Goal: Task Accomplishment & Management: Manage account settings

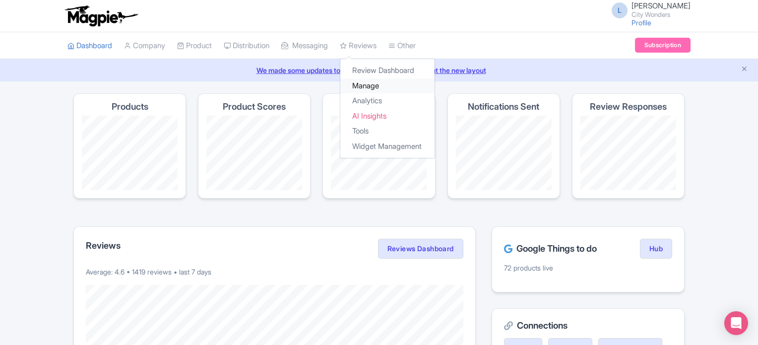
click at [367, 87] on link "Manage" at bounding box center [387, 85] width 94 height 15
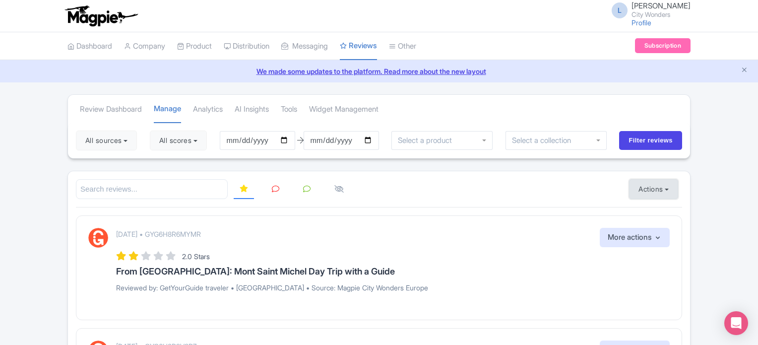
click at [647, 187] on button "Actions" at bounding box center [653, 189] width 49 height 20
click at [654, 210] on link "Import new reviews" at bounding box center [687, 213] width 117 height 19
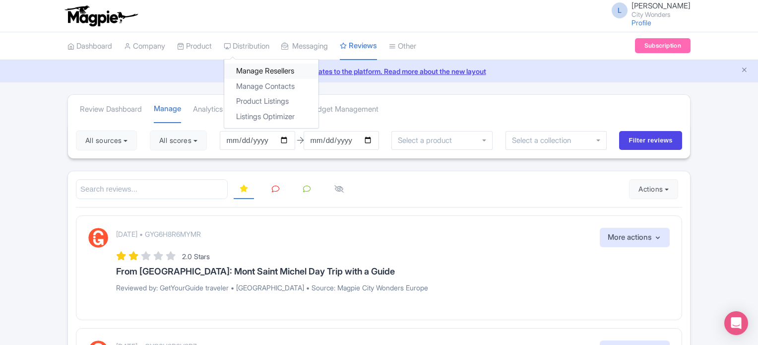
click at [253, 71] on link "Manage Resellers" at bounding box center [271, 70] width 94 height 15
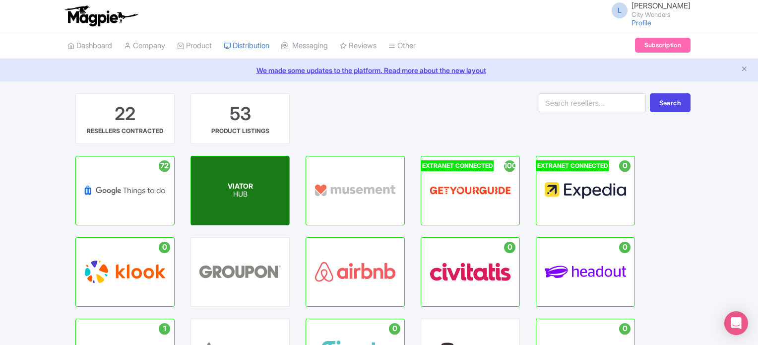
click at [278, 201] on div "VIATOR HUB" at bounding box center [240, 190] width 98 height 68
click at [241, 194] on p "HUB" at bounding box center [240, 194] width 25 height 8
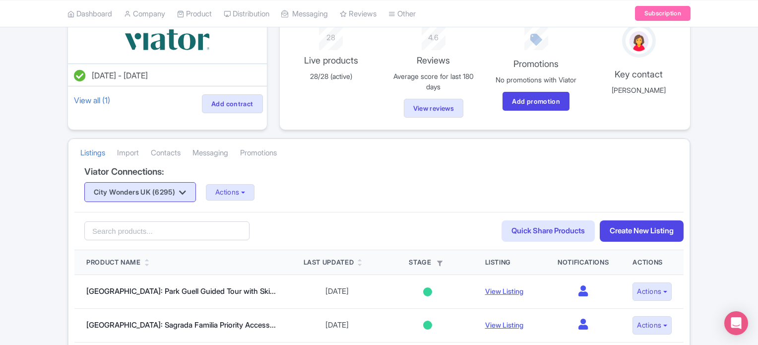
scroll to position [99, 0]
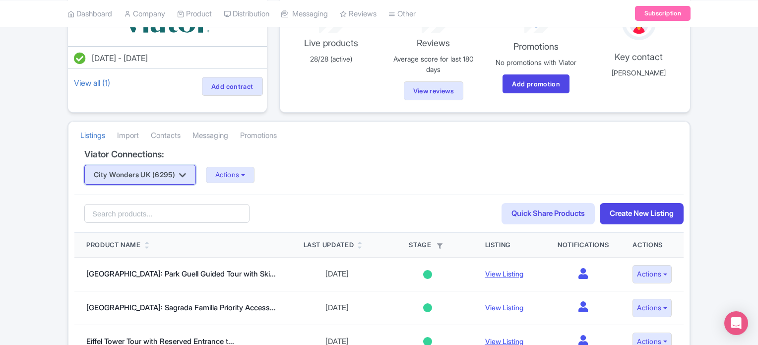
click at [161, 174] on button "City Wonders UK (6295)" at bounding box center [140, 175] width 112 height 20
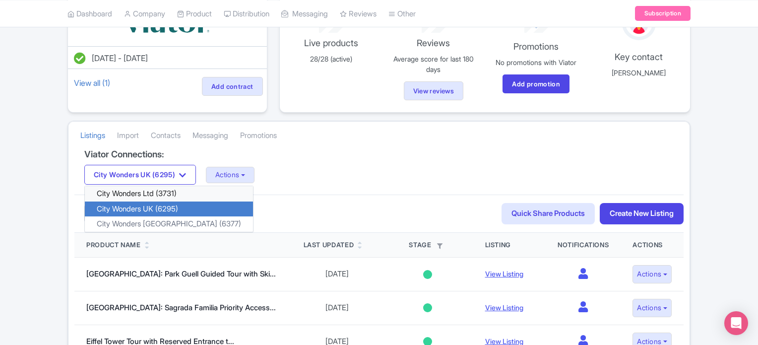
click at [147, 196] on link "City Wonders Ltd (3731)" at bounding box center [169, 193] width 168 height 15
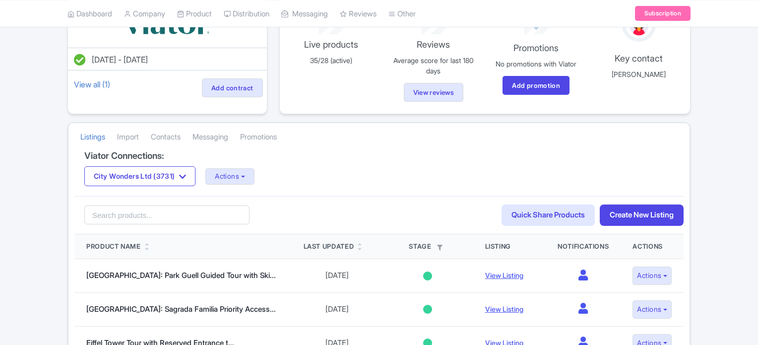
scroll to position [99, 0]
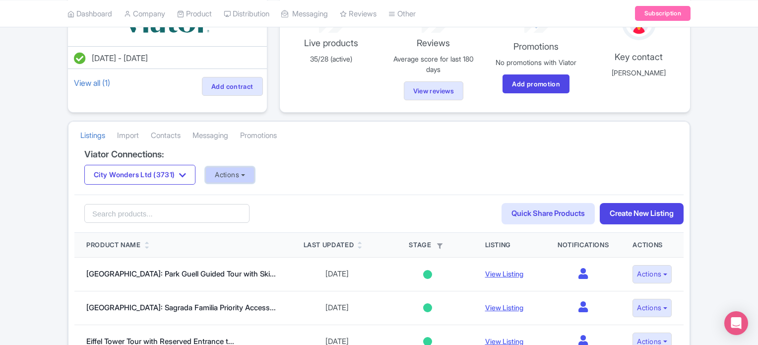
click at [235, 173] on button "Actions" at bounding box center [229, 175] width 49 height 16
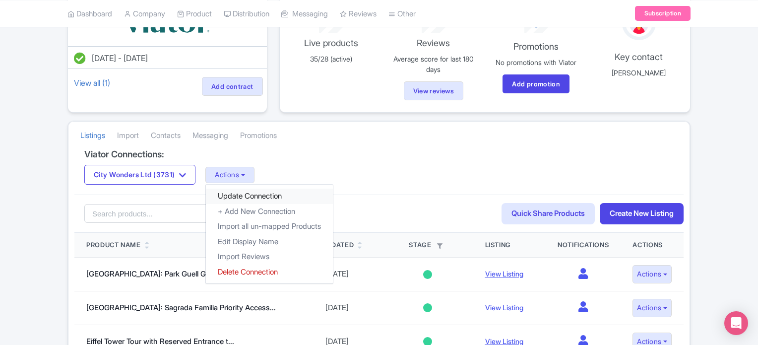
click at [243, 192] on link "Update Connection" at bounding box center [269, 195] width 127 height 15
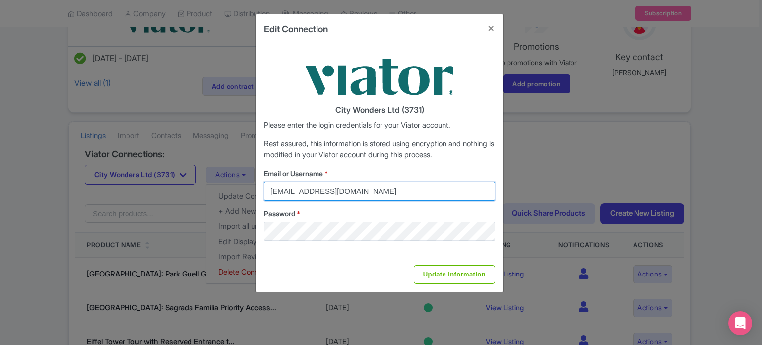
click at [311, 194] on input "[EMAIL_ADDRESS][DOMAIN_NAME]" at bounding box center [379, 190] width 231 height 19
type input "[PERSON_NAME][EMAIL_ADDRESS][PERSON_NAME][DOMAIN_NAME]"
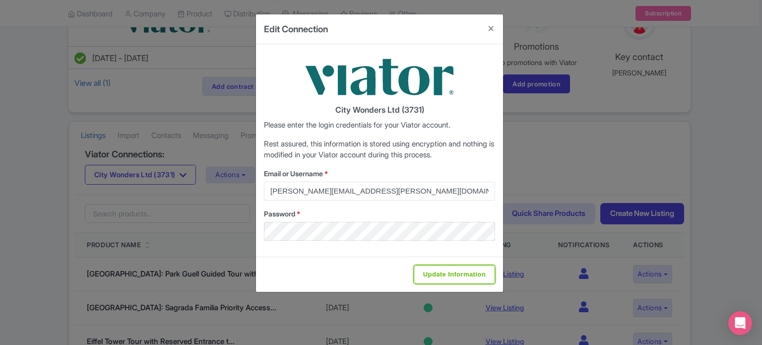
click at [443, 276] on input "Update Information" at bounding box center [454, 274] width 81 height 19
type input "Saving..."
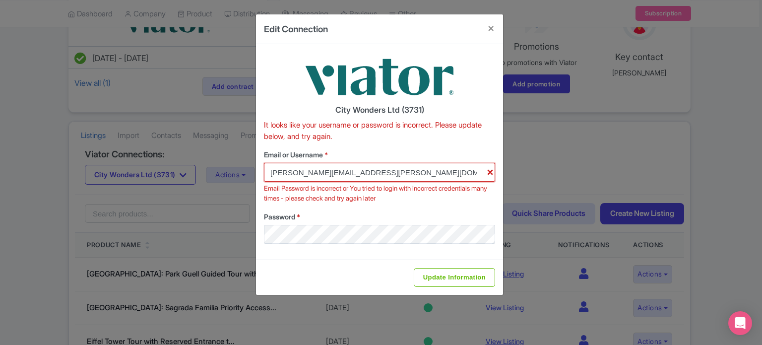
click at [434, 172] on input "[PERSON_NAME][EMAIL_ADDRESS][PERSON_NAME][DOMAIN_NAME]" at bounding box center [379, 172] width 231 height 19
click at [440, 277] on input "Update Information" at bounding box center [454, 277] width 81 height 19
type input "Update Information"
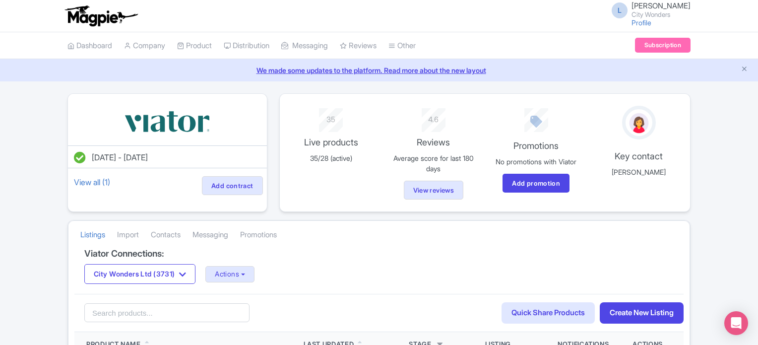
click at [146, 270] on button "City Wonders Ltd (3731)" at bounding box center [139, 274] width 111 height 20
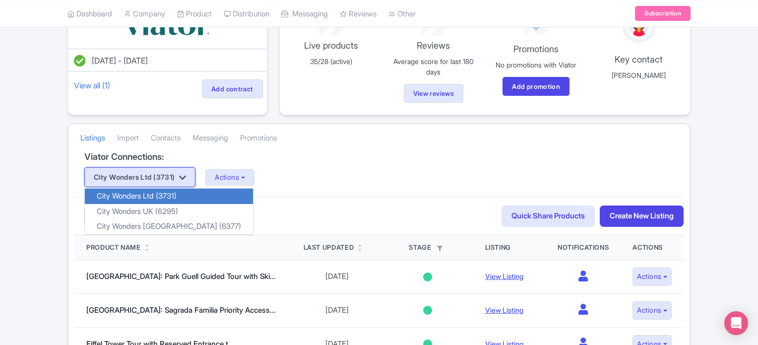
scroll to position [99, 0]
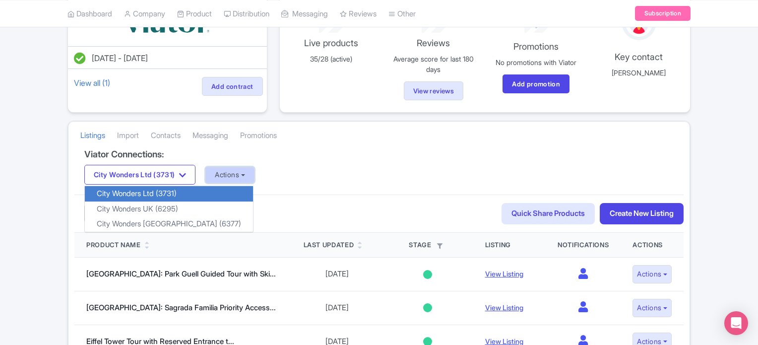
click at [229, 174] on button "Actions" at bounding box center [229, 175] width 49 height 16
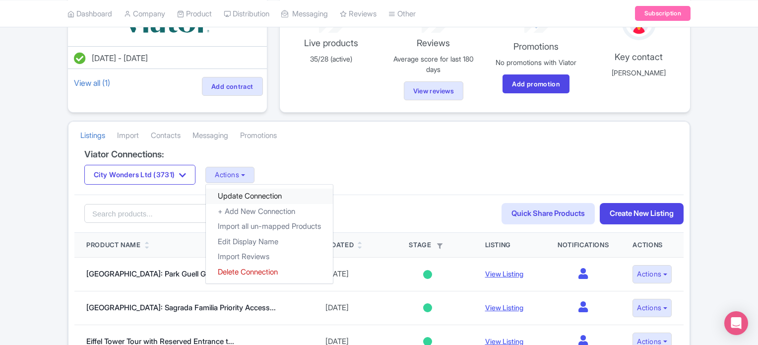
click at [230, 193] on link "Update Connection" at bounding box center [269, 195] width 127 height 15
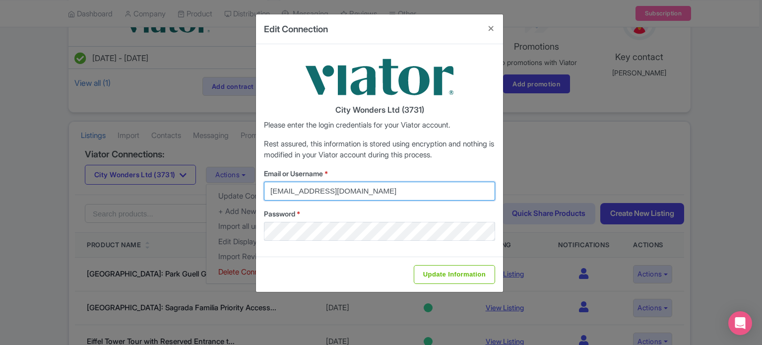
click at [376, 188] on input "[EMAIL_ADDRESS][DOMAIN_NAME]" at bounding box center [379, 190] width 231 height 19
type input "[PERSON_NAME][EMAIL_ADDRESS][PERSON_NAME][DOMAIN_NAME]"
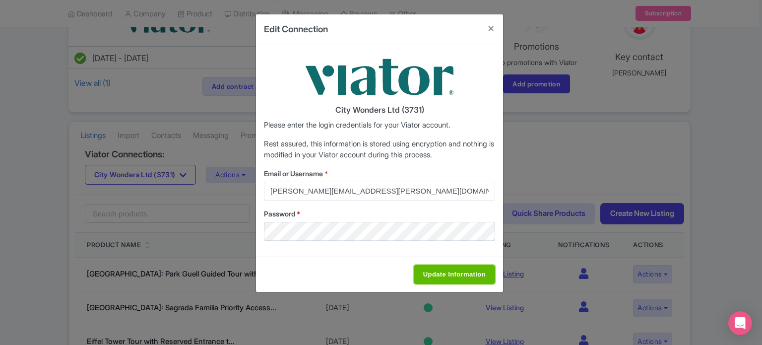
click at [437, 275] on input "Update Information" at bounding box center [454, 274] width 81 height 19
type input "Saving..."
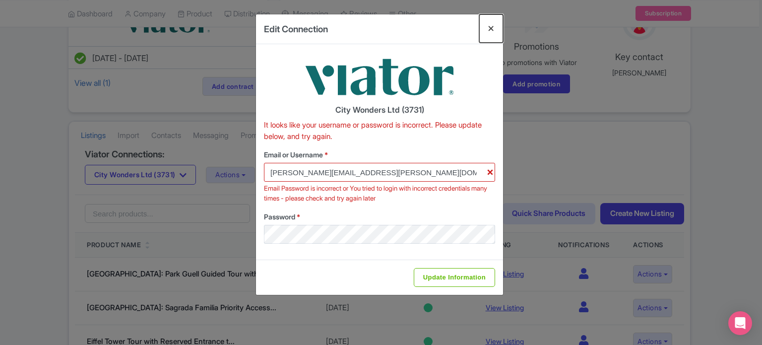
click at [488, 31] on button "Close" at bounding box center [491, 28] width 24 height 28
